Goal: Task Accomplishment & Management: Manage account settings

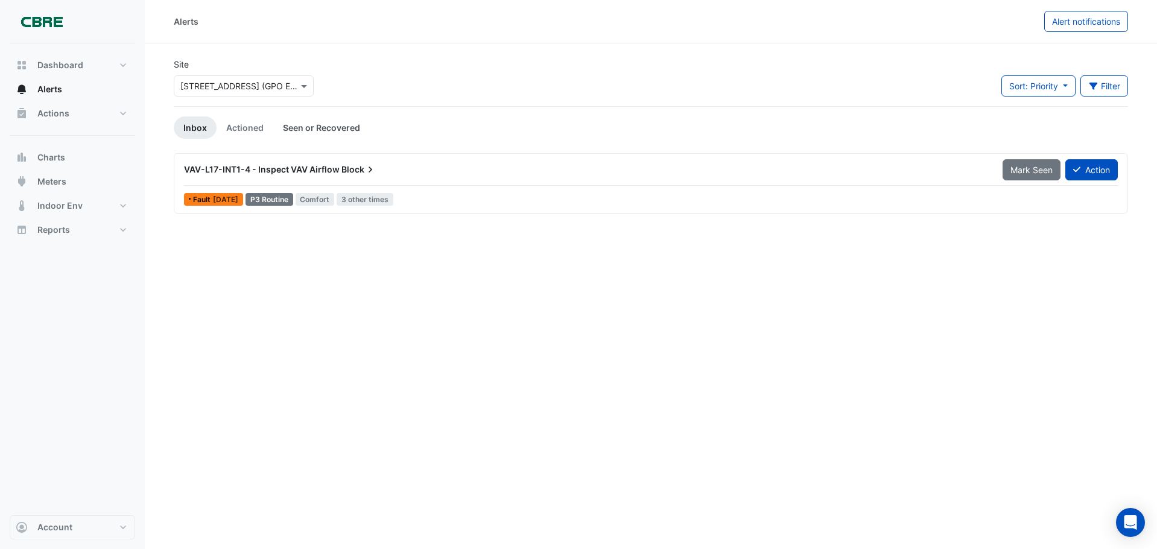
click at [342, 127] on link "Seen or Recovered" at bounding box center [321, 127] width 97 height 22
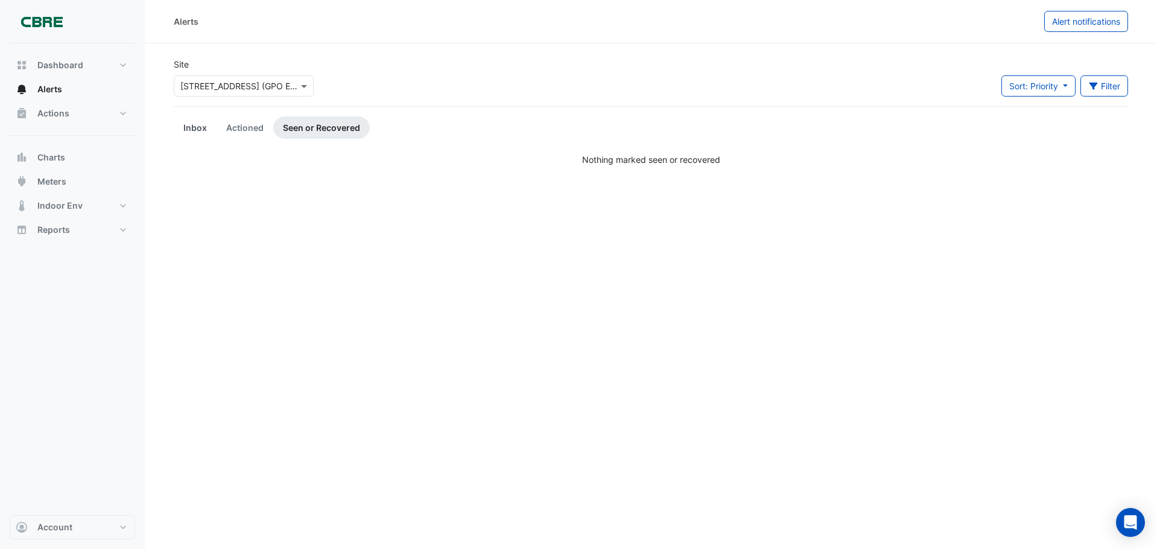
click at [196, 129] on link "Inbox" at bounding box center [195, 127] width 43 height 22
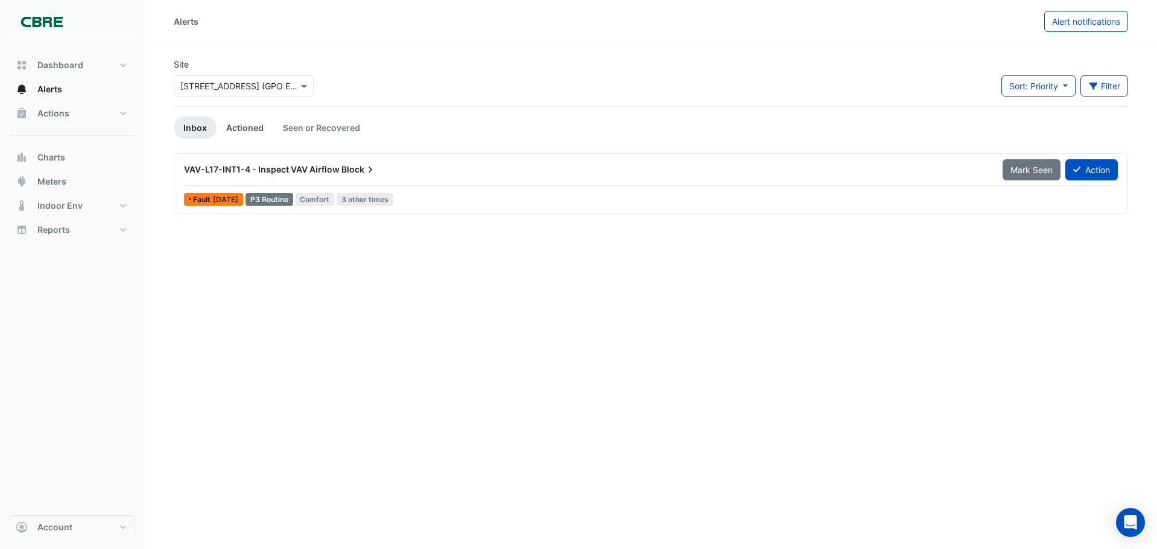
click at [241, 125] on link "Actioned" at bounding box center [245, 127] width 57 height 22
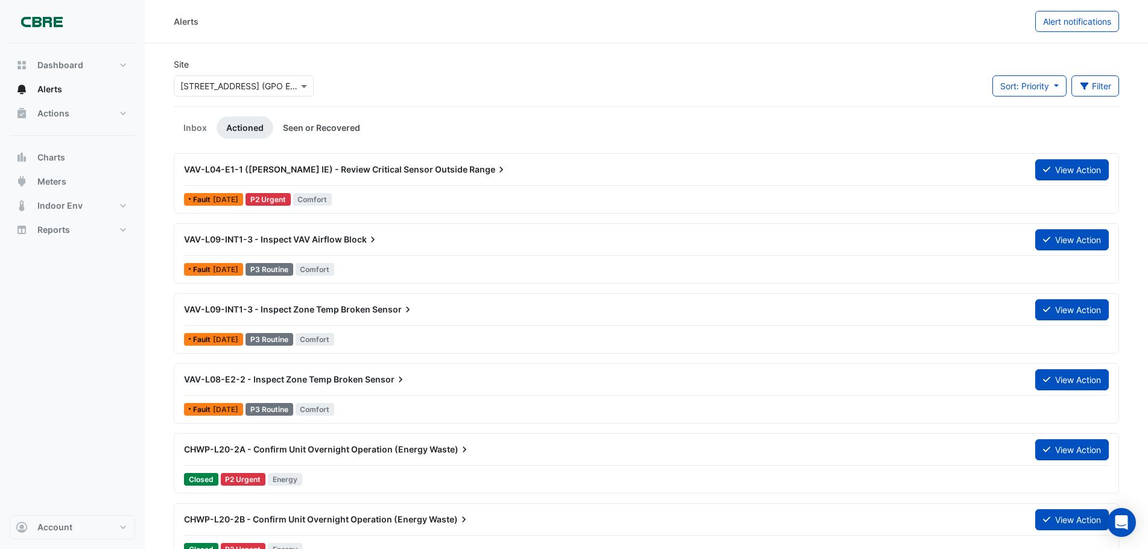
click at [329, 123] on link "Seen or Recovered" at bounding box center [321, 127] width 97 height 22
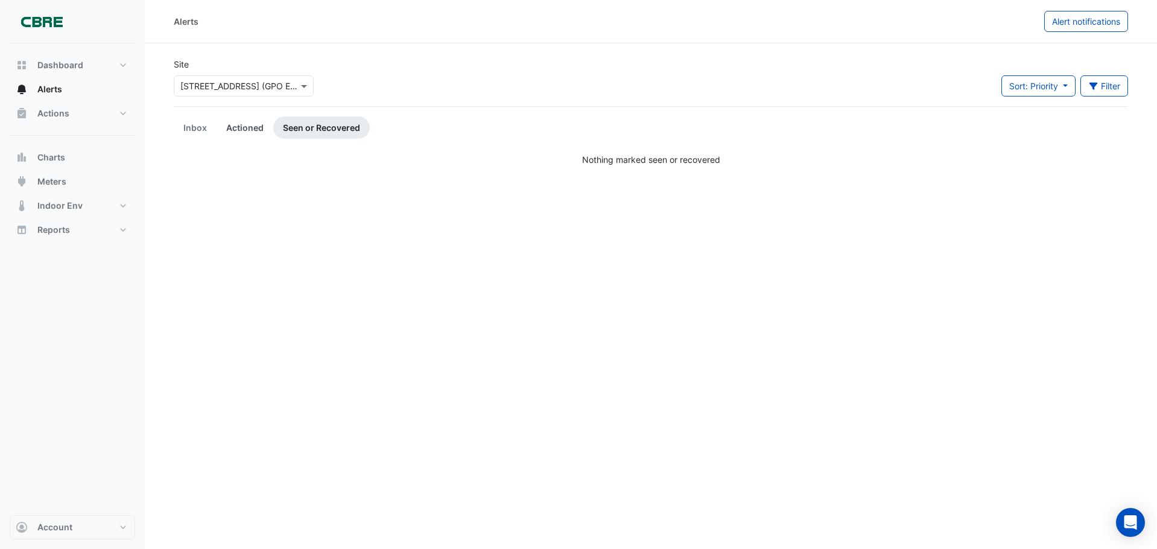
click at [251, 127] on link "Actioned" at bounding box center [245, 127] width 57 height 22
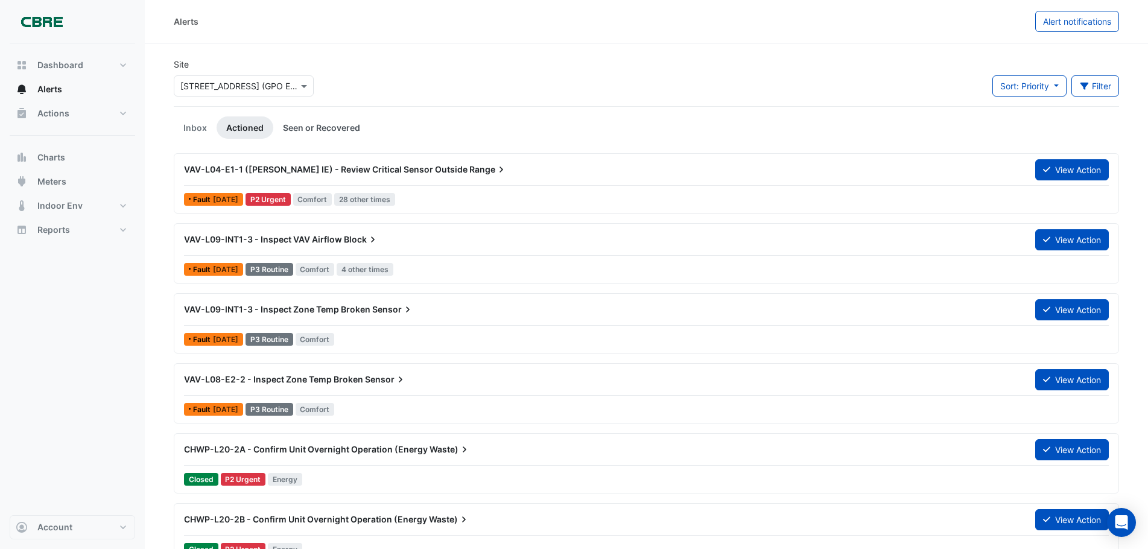
click at [333, 129] on link "Seen or Recovered" at bounding box center [321, 127] width 97 height 22
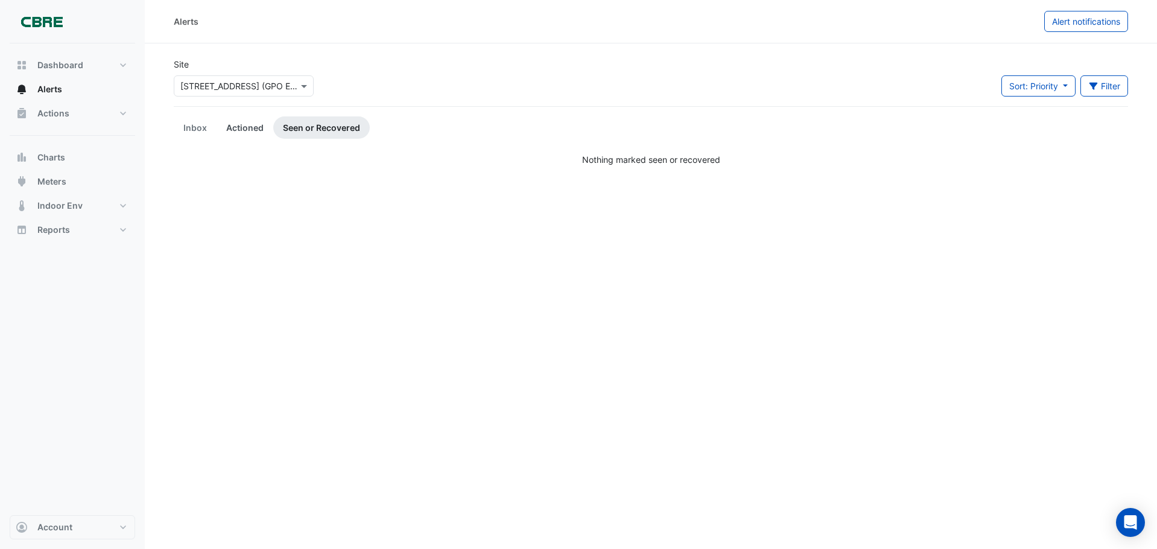
click at [236, 126] on link "Actioned" at bounding box center [245, 127] width 57 height 22
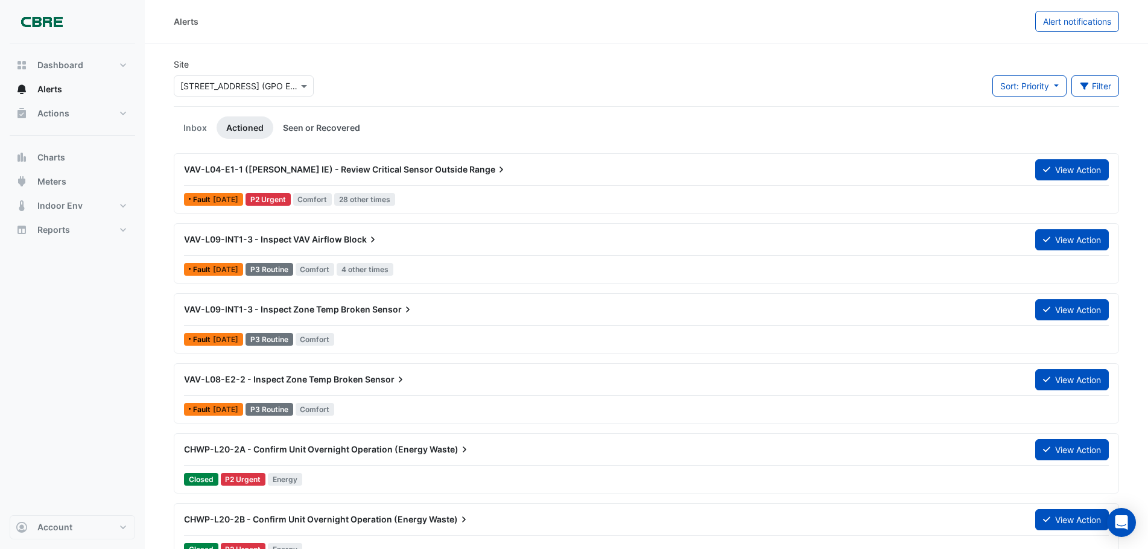
click at [308, 122] on link "Seen or Recovered" at bounding box center [321, 127] width 97 height 22
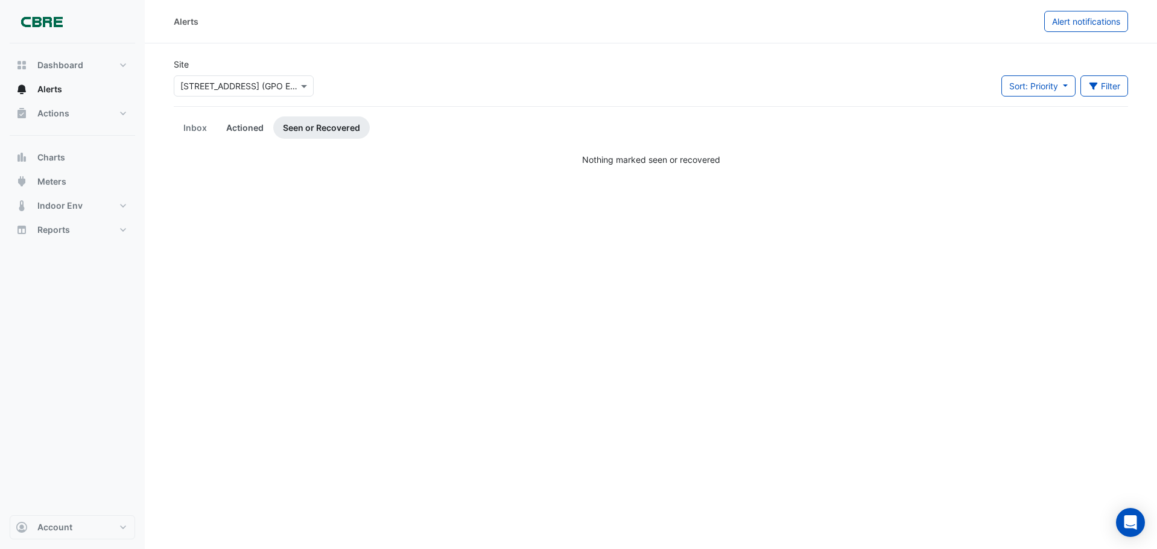
click at [246, 125] on link "Actioned" at bounding box center [245, 127] width 57 height 22
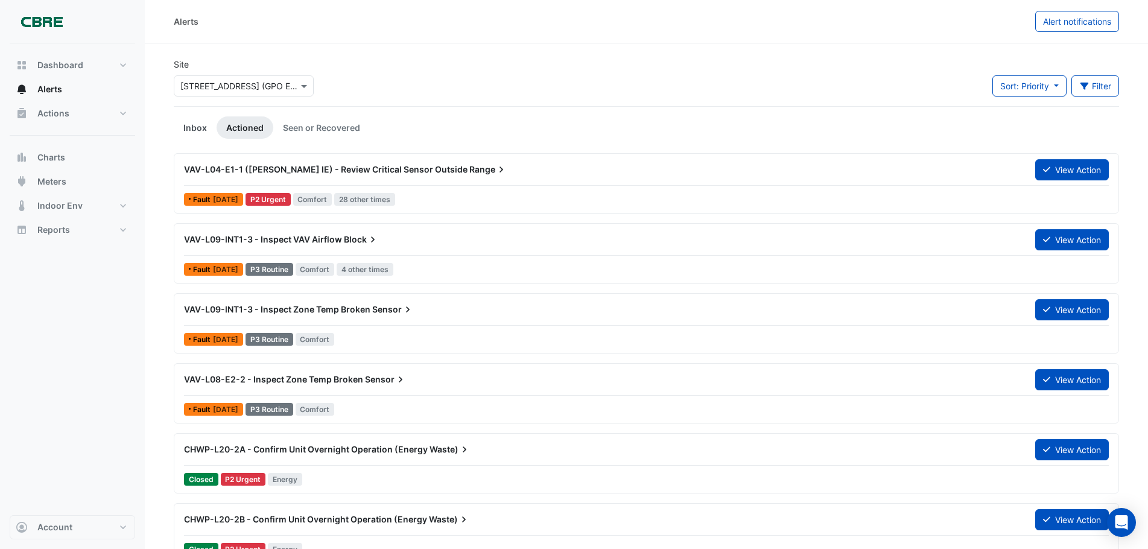
click at [189, 124] on link "Inbox" at bounding box center [195, 127] width 43 height 22
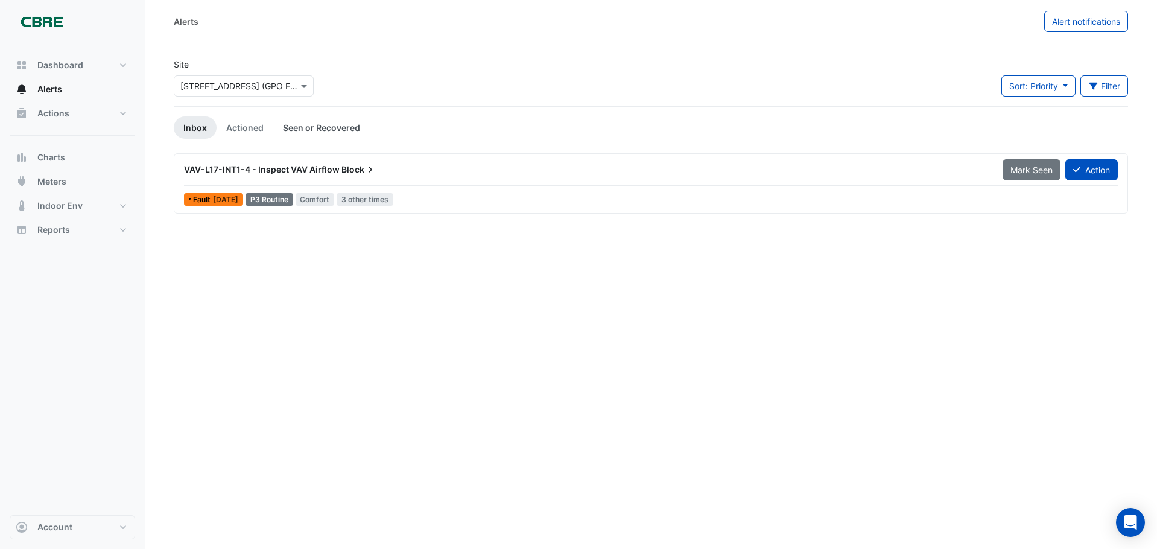
click at [334, 123] on link "Seen or Recovered" at bounding box center [321, 127] width 97 height 22
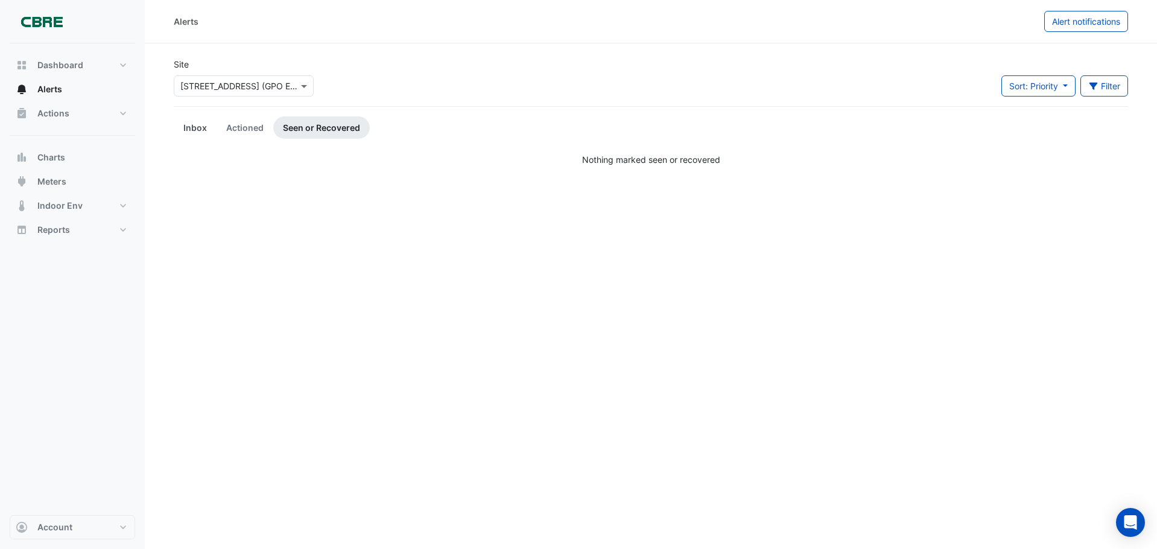
click at [201, 129] on link "Inbox" at bounding box center [195, 127] width 43 height 22
